Goal: Information Seeking & Learning: Learn about a topic

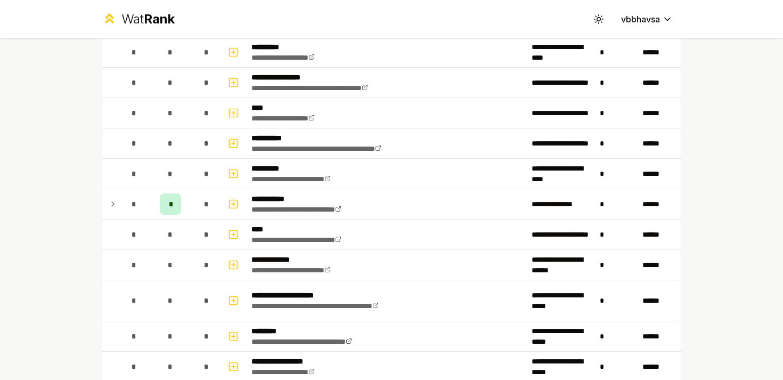
scroll to position [781, 0]
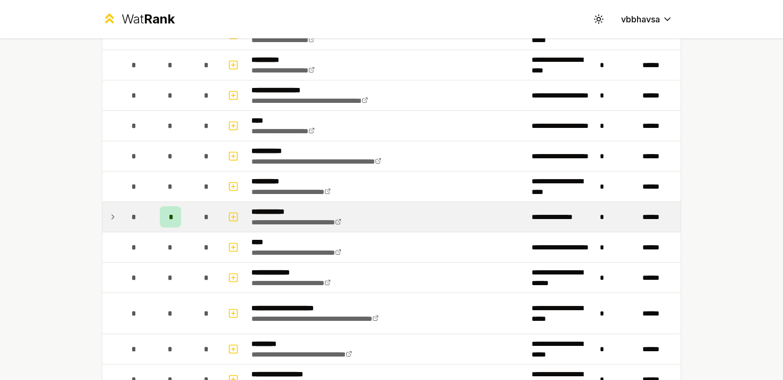
click at [118, 213] on td at bounding box center [110, 217] width 17 height 30
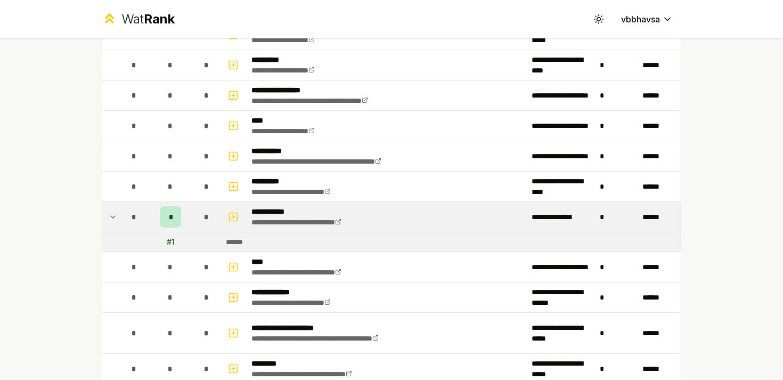
click at [117, 213] on icon at bounding box center [113, 216] width 9 height 13
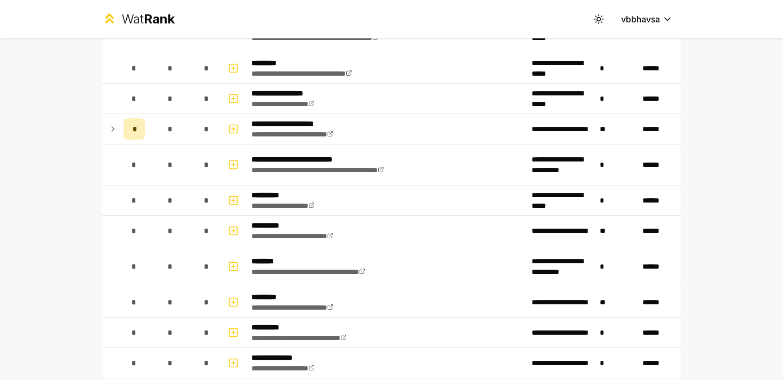
scroll to position [1086, 0]
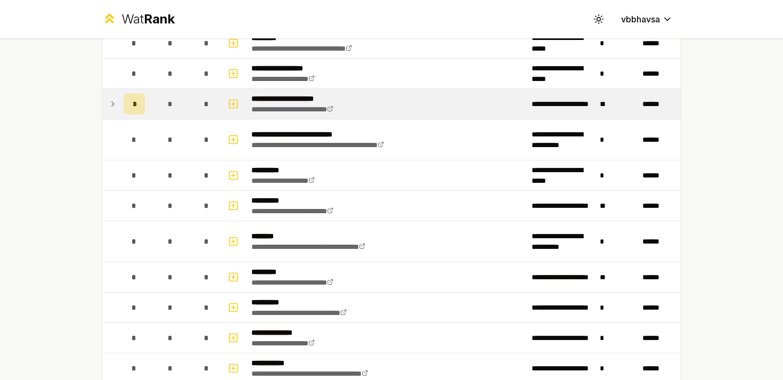
click at [107, 103] on td at bounding box center [110, 104] width 17 height 30
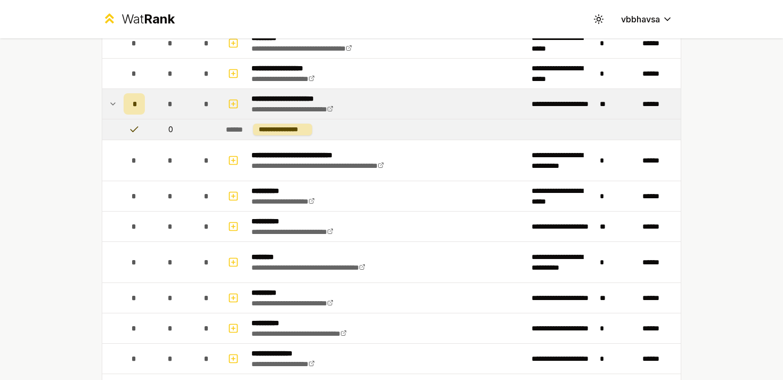
click at [116, 103] on icon at bounding box center [113, 103] width 9 height 13
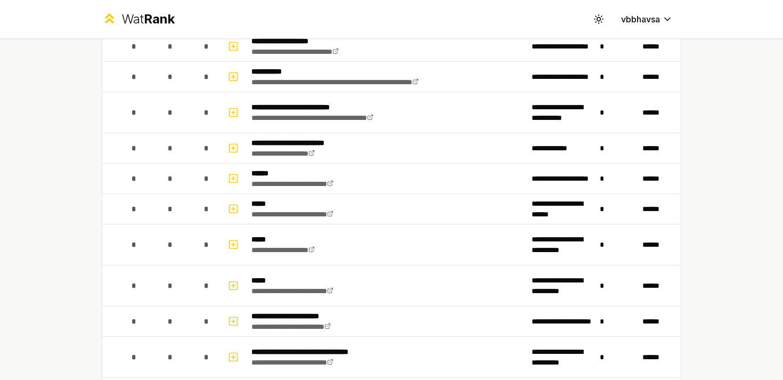
scroll to position [0, 0]
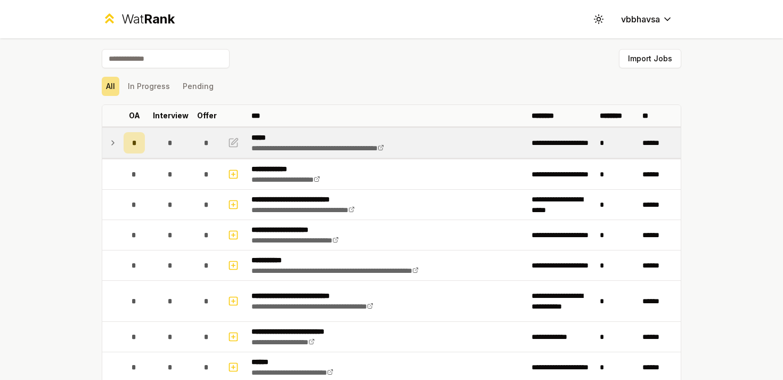
click at [123, 144] on td "*" at bounding box center [134, 143] width 30 height 30
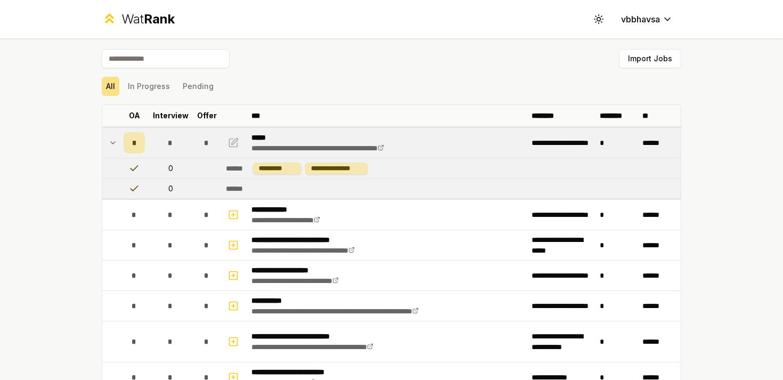
click at [123, 144] on td "*" at bounding box center [134, 143] width 30 height 30
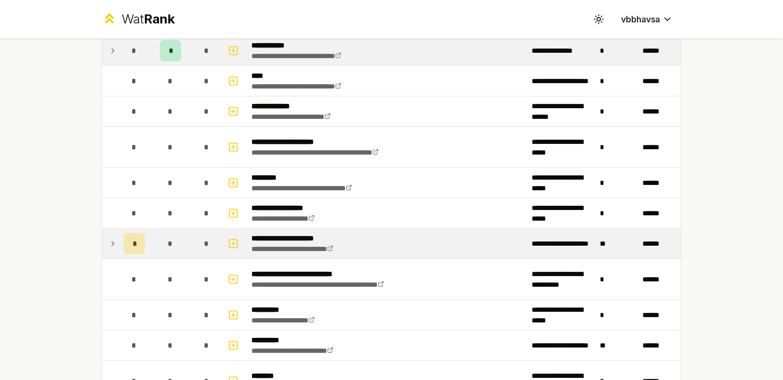
scroll to position [949, 0]
